Goal: Transaction & Acquisition: Purchase product/service

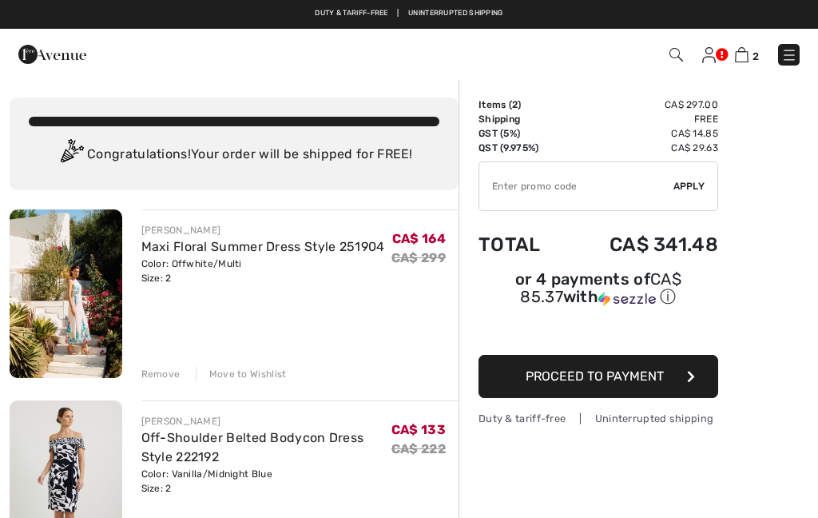
click at [85, 272] on img at bounding box center [66, 293] width 113 height 169
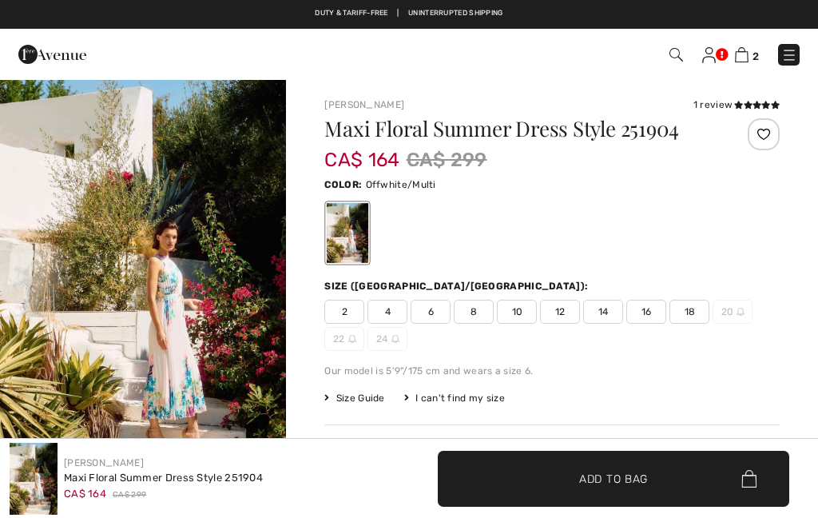
click at [245, 169] on img "1 / 9" at bounding box center [143, 293] width 286 height 430
